Goal: Browse casually

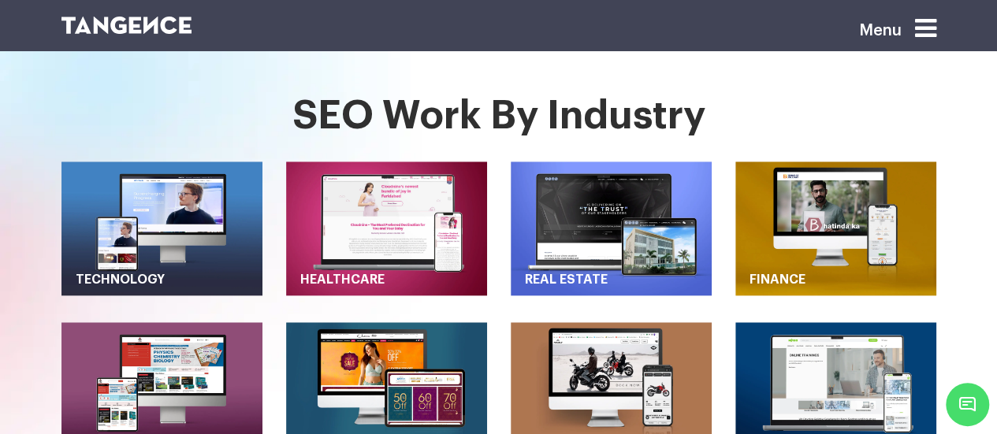
scroll to position [677, 0]
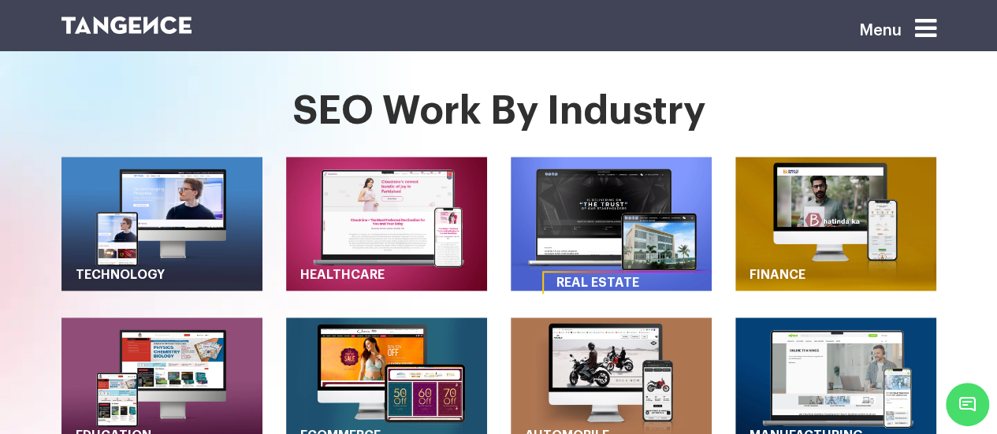
click at [595, 237] on img "button" at bounding box center [610, 224] width 201 height 134
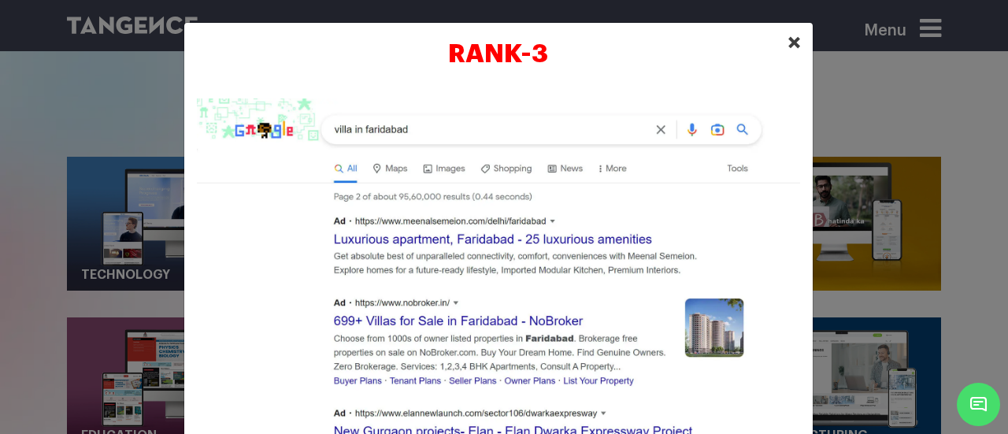
click at [788, 45] on span "×" at bounding box center [794, 43] width 13 height 24
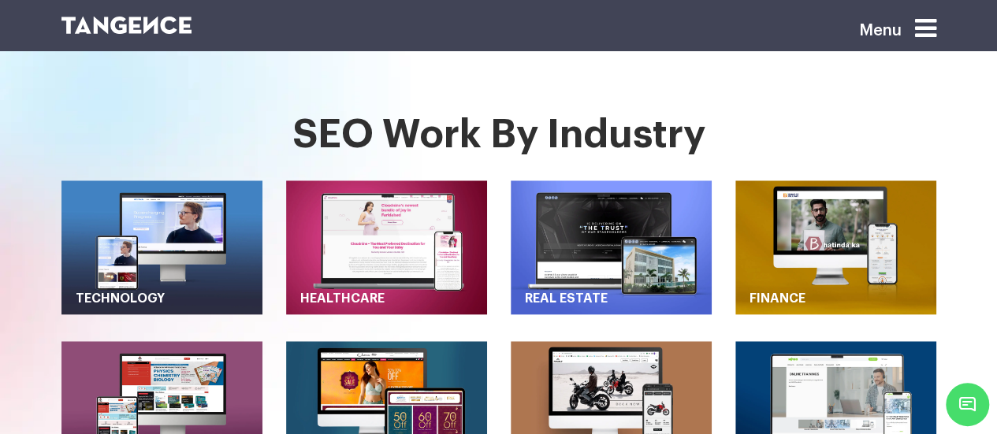
scroll to position [652, 0]
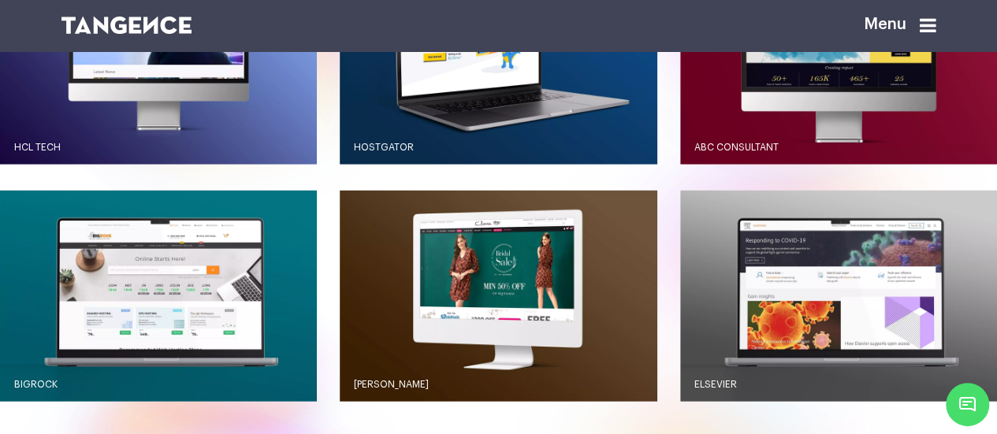
scroll to position [1501, 0]
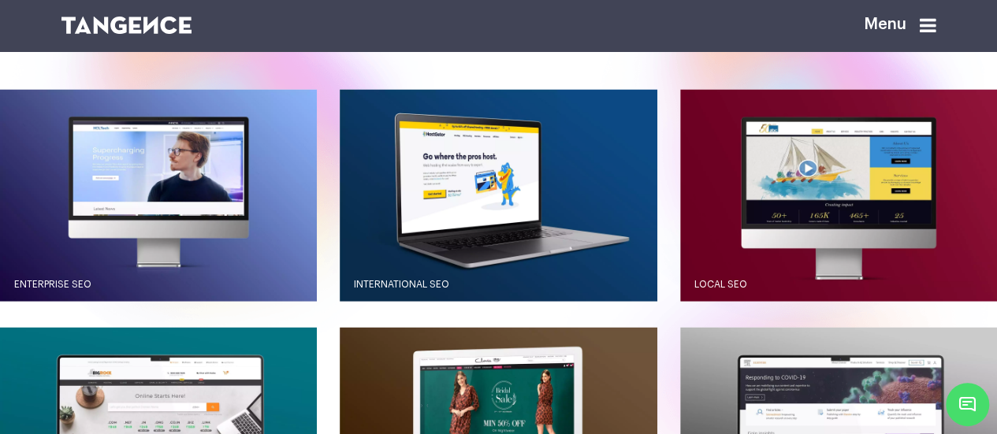
scroll to position [1366, 0]
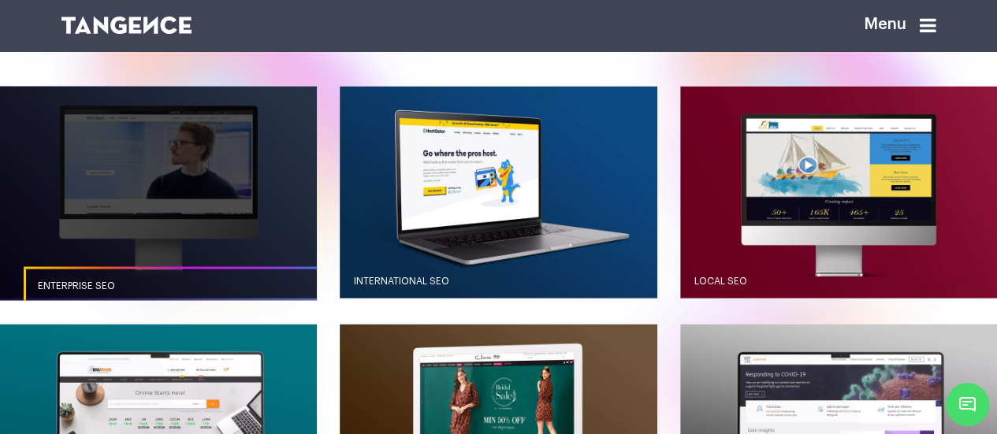
drag, startPoint x: 177, startPoint y: 232, endPoint x: 174, endPoint y: 213, distance: 19.2
click at [174, 213] on link "button" at bounding box center [158, 191] width 317 height 211
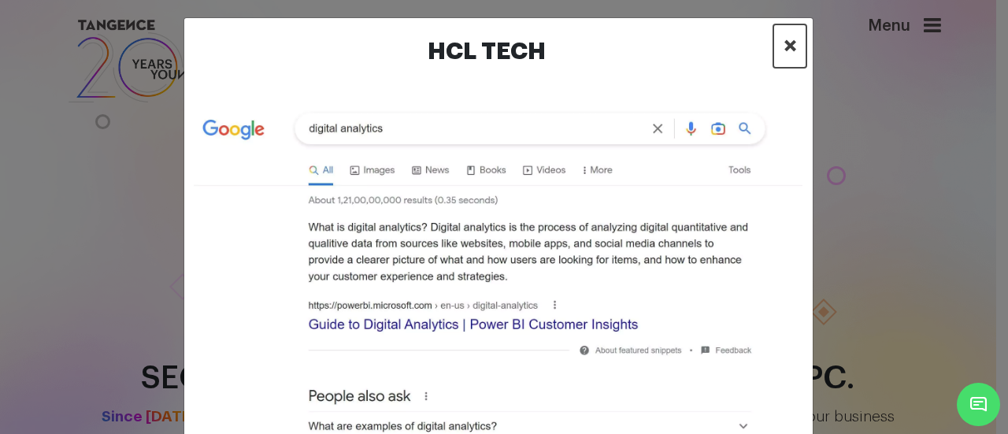
click at [784, 42] on span "×" at bounding box center [790, 46] width 13 height 24
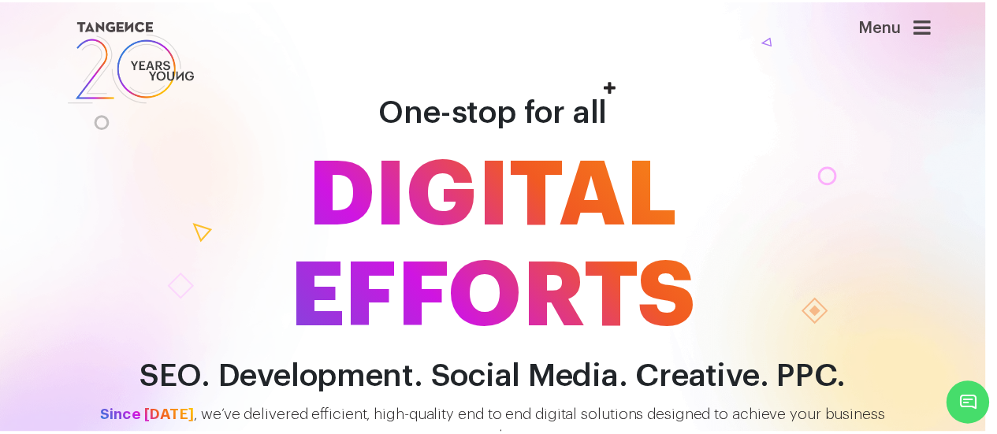
scroll to position [1396, 0]
